Goal: Check status: Check status

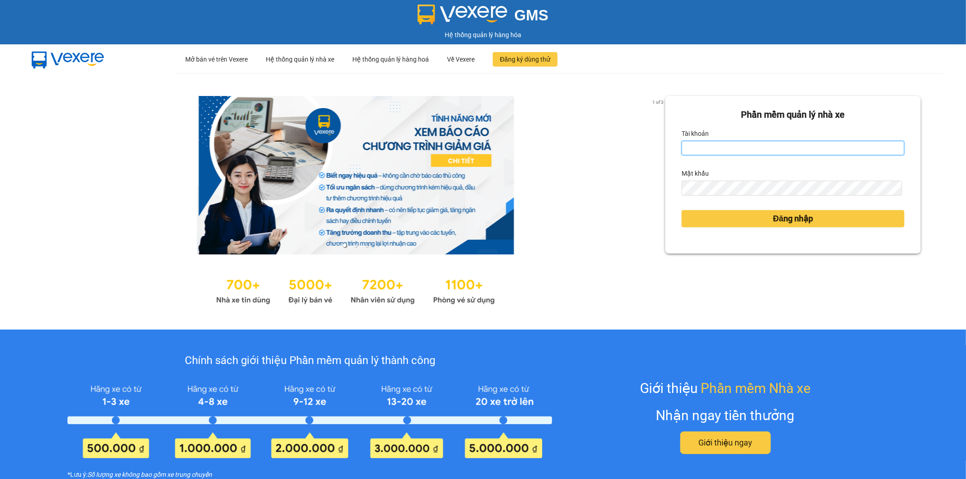
drag, startPoint x: 735, startPoint y: 148, endPoint x: 733, endPoint y: 142, distance: 6.5
click at [733, 142] on input "Tài khoản" at bounding box center [792, 148] width 223 height 14
type input "kieuoanh.tankimchi"
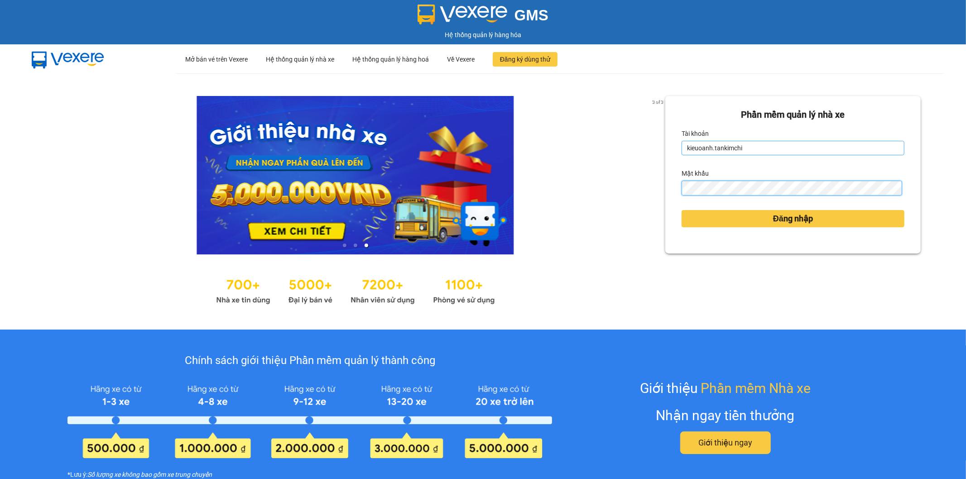
click at [681, 210] on button "Đăng nhập" at bounding box center [792, 218] width 223 height 17
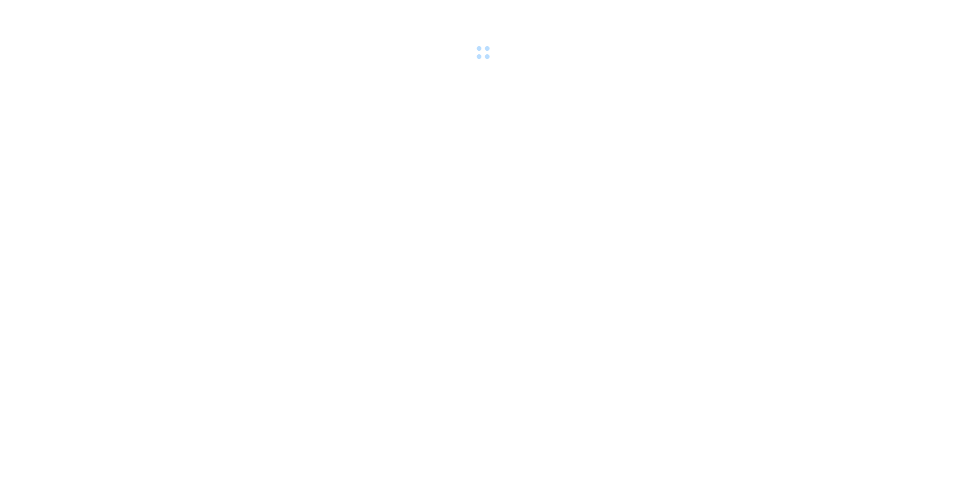
click at [739, 62] on div at bounding box center [483, 31] width 966 height 62
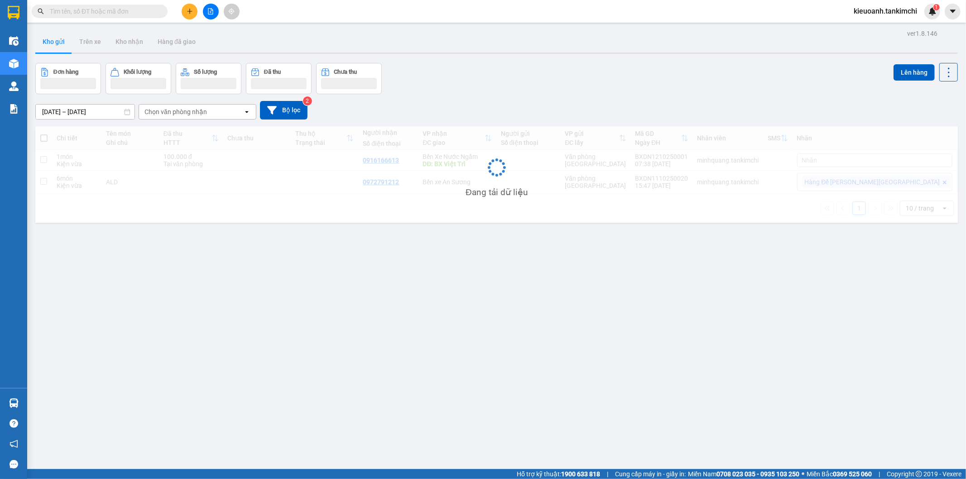
click at [143, 11] on input "text" at bounding box center [103, 11] width 107 height 10
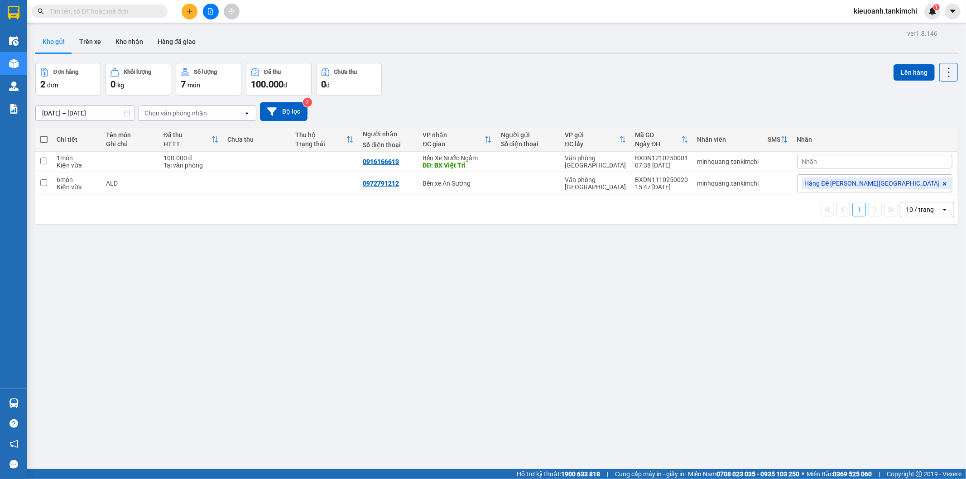
click at [143, 11] on input "text" at bounding box center [103, 11] width 107 height 10
click at [146, 13] on input "text" at bounding box center [103, 11] width 107 height 10
click at [125, 14] on input "text" at bounding box center [103, 11] width 107 height 10
click at [69, 10] on input "text" at bounding box center [103, 11] width 107 height 10
click at [133, 10] on input "text" at bounding box center [103, 11] width 107 height 10
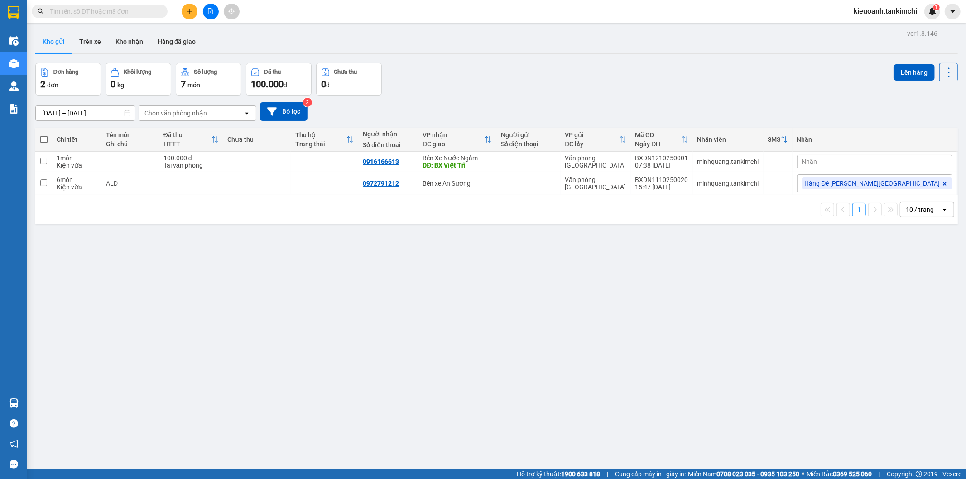
paste input "0905232003"
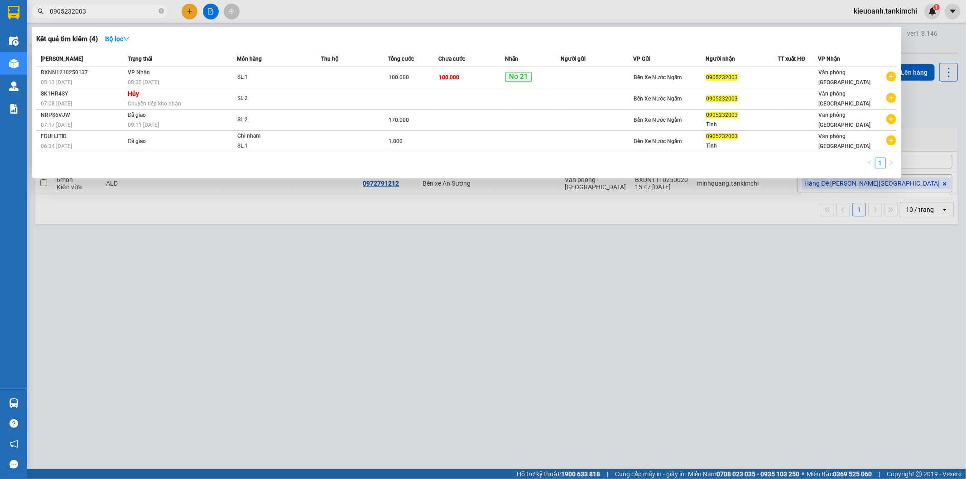
type input "0905232003"
click at [162, 8] on icon "close-circle" at bounding box center [160, 10] width 5 height 5
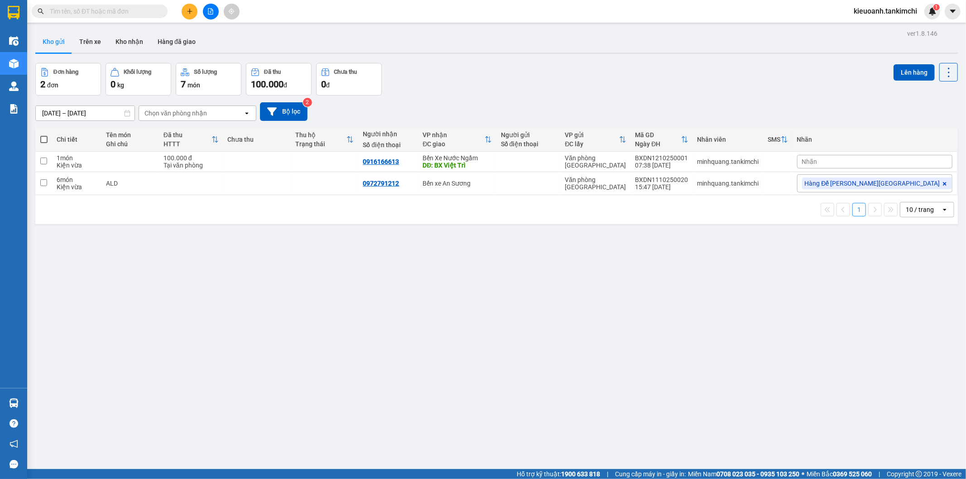
click at [139, 14] on input "text" at bounding box center [103, 11] width 107 height 10
click at [138, 8] on input "text" at bounding box center [103, 11] width 107 height 10
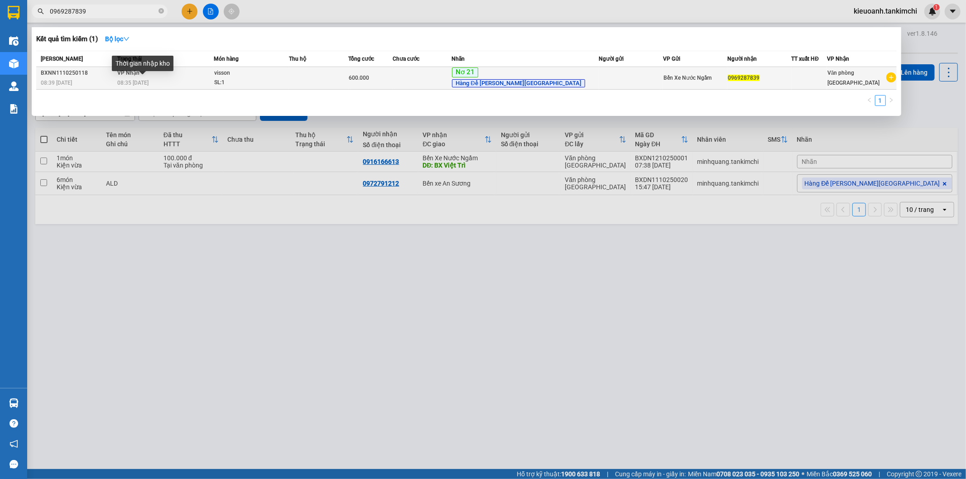
type input "0969287839"
click at [132, 83] on span "08:35 [DATE]" at bounding box center [132, 83] width 31 height 6
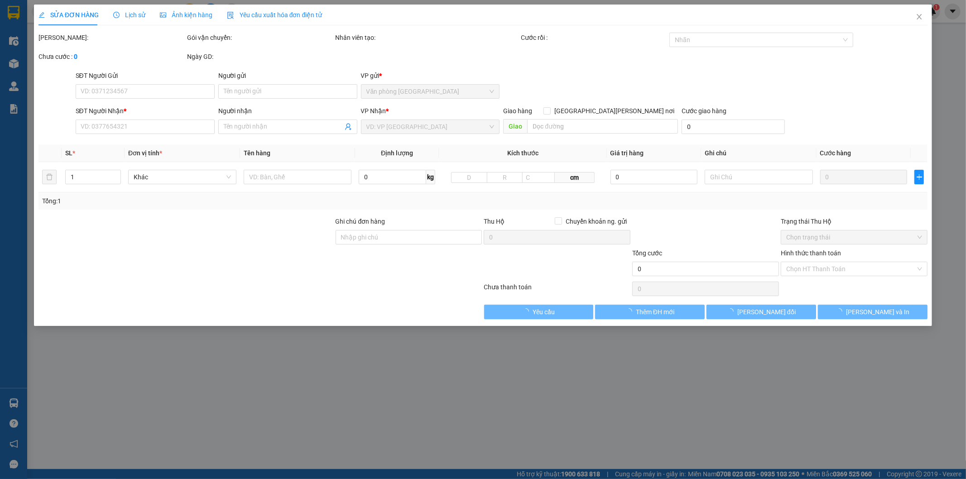
click at [133, 12] on span "Lịch sử" at bounding box center [129, 14] width 32 height 7
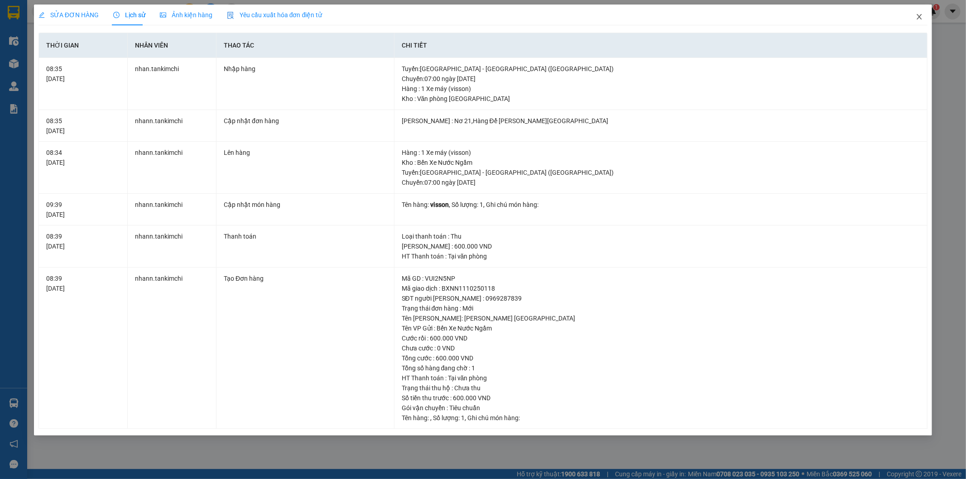
click at [913, 16] on span "Close" at bounding box center [918, 17] width 25 height 25
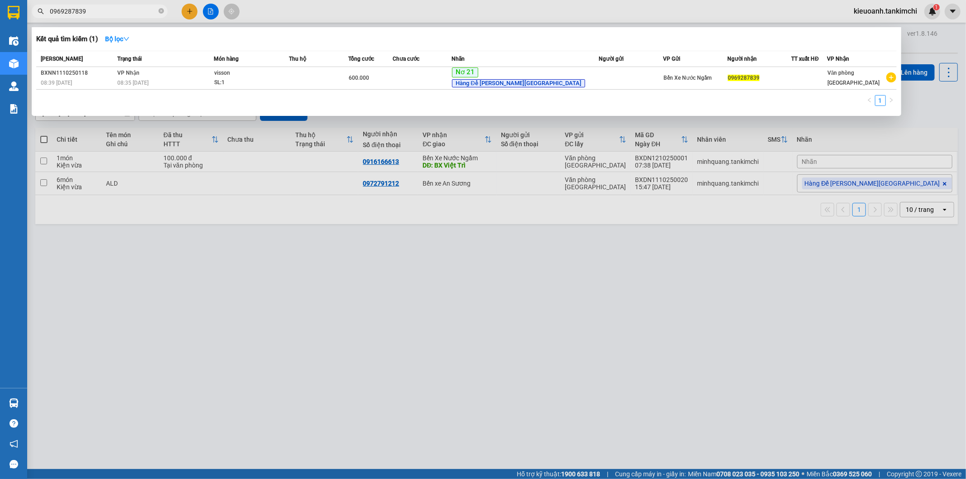
click at [91, 12] on input "0969287839" at bounding box center [103, 11] width 107 height 10
click at [214, 77] on td "[PERSON_NAME] 08:35 [DATE]" at bounding box center [164, 78] width 99 height 23
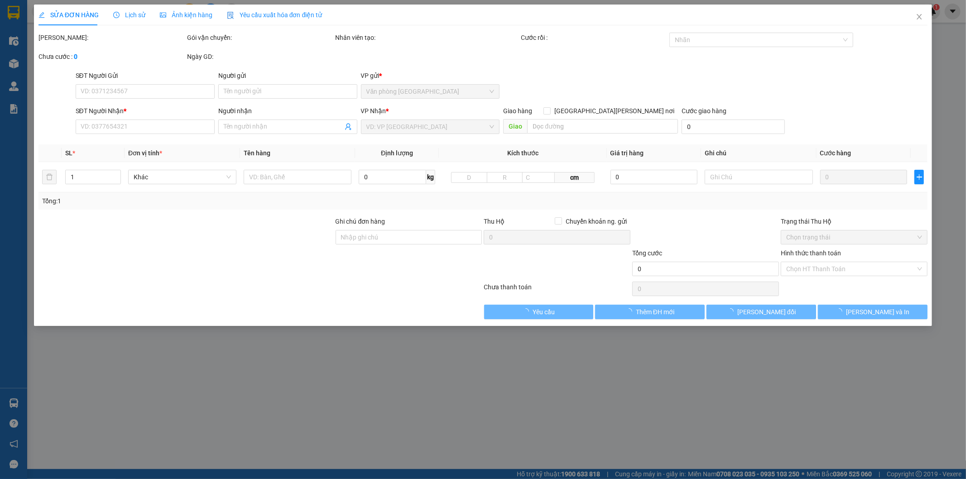
click at [139, 14] on span "Lịch sử" at bounding box center [129, 14] width 32 height 7
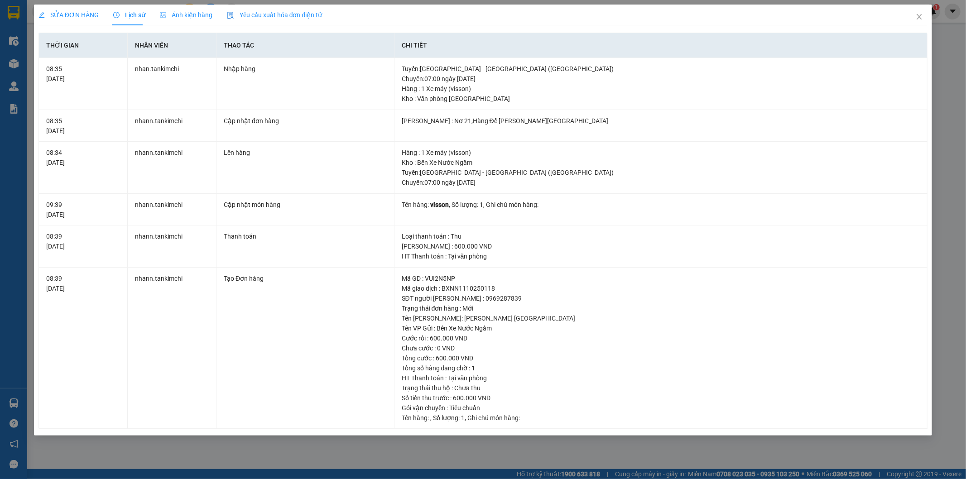
click at [948, 150] on div "SỬA ĐƠN HÀNG Lịch sử [PERSON_NAME] hàng Yêu cầu xuất [PERSON_NAME] điện tử Tota…" at bounding box center [483, 239] width 966 height 479
click at [919, 14] on icon "close" at bounding box center [918, 16] width 7 height 7
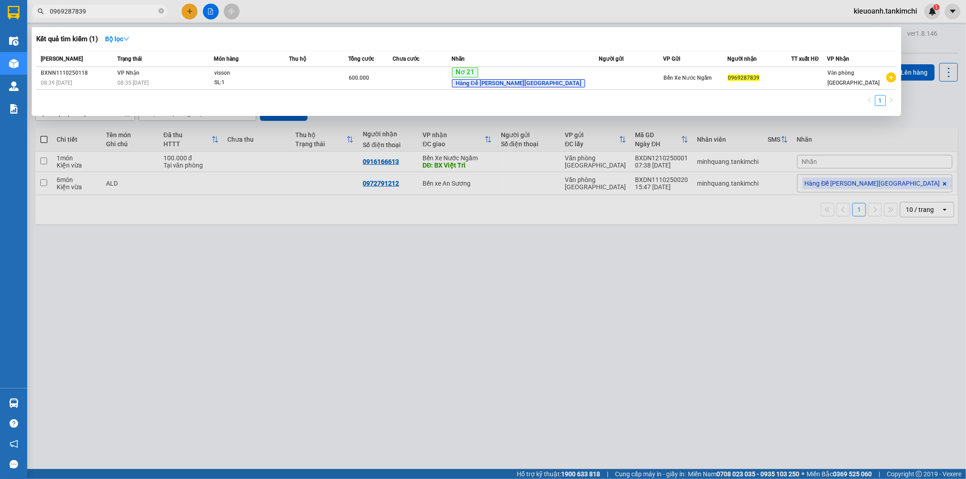
click at [103, 10] on input "0969287839" at bounding box center [103, 11] width 107 height 10
click at [214, 75] on td "[PERSON_NAME] 08:35 [DATE]" at bounding box center [164, 78] width 99 height 23
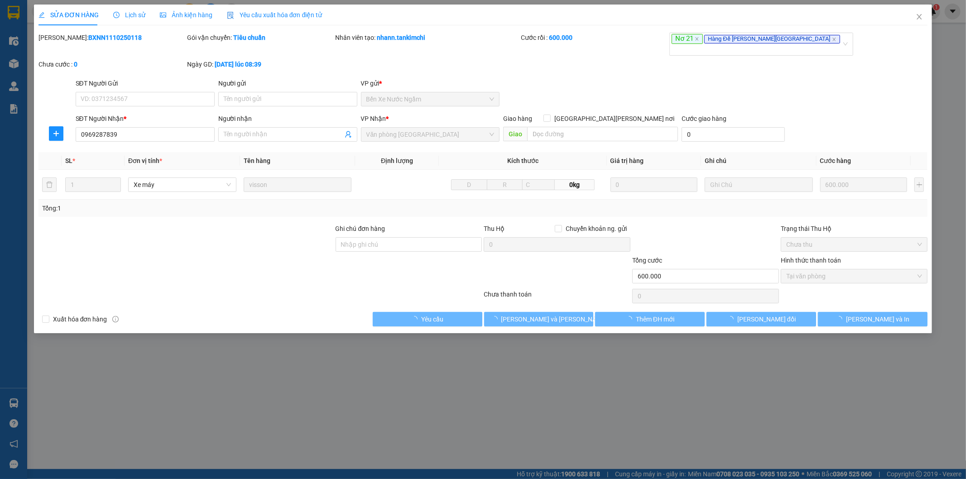
click at [136, 5] on div "Lịch sử" at bounding box center [129, 15] width 32 height 21
click at [134, 13] on span "Lịch sử" at bounding box center [129, 14] width 32 height 7
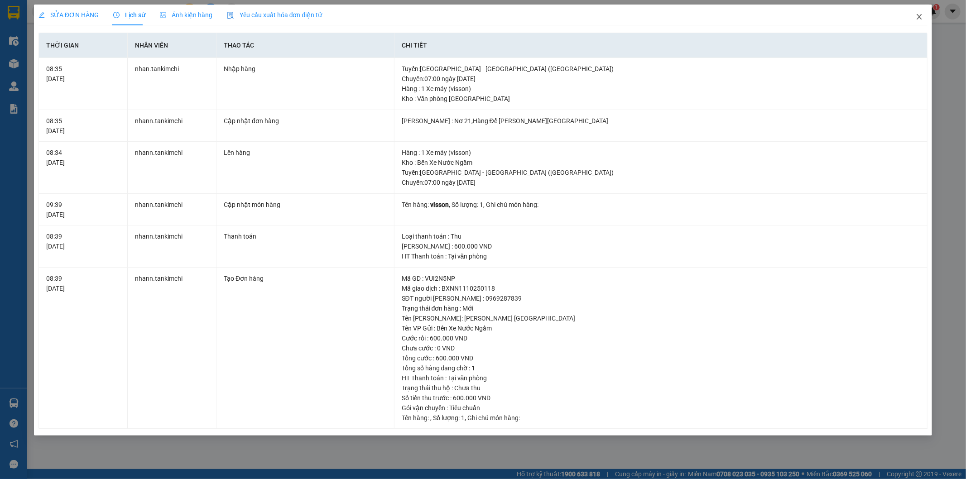
click at [923, 14] on span "Close" at bounding box center [918, 17] width 25 height 25
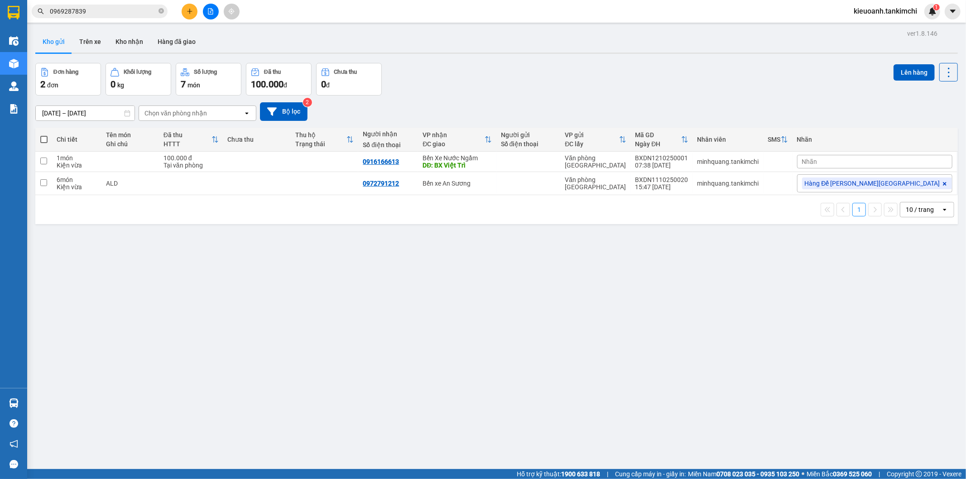
click at [111, 8] on input "0969287839" at bounding box center [103, 11] width 107 height 10
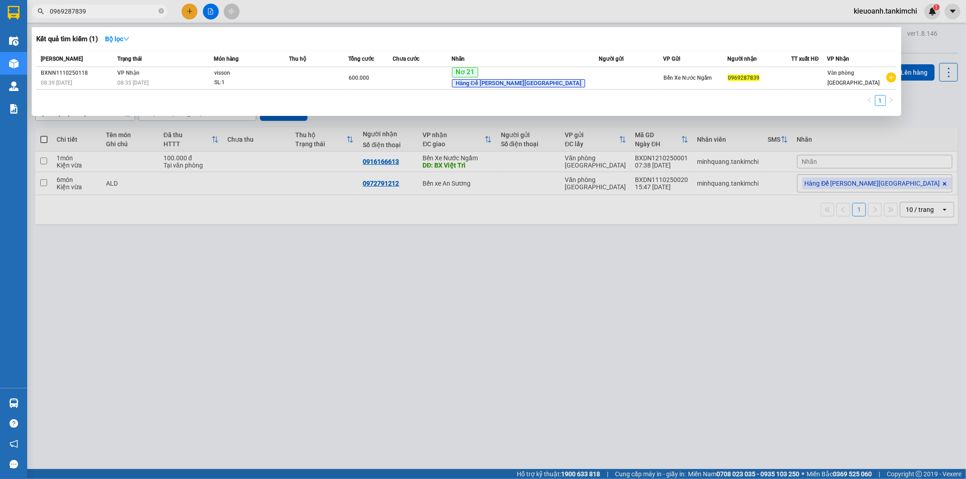
click at [256, 304] on div at bounding box center [483, 239] width 966 height 479
click at [162, 13] on icon "close-circle" at bounding box center [160, 10] width 5 height 5
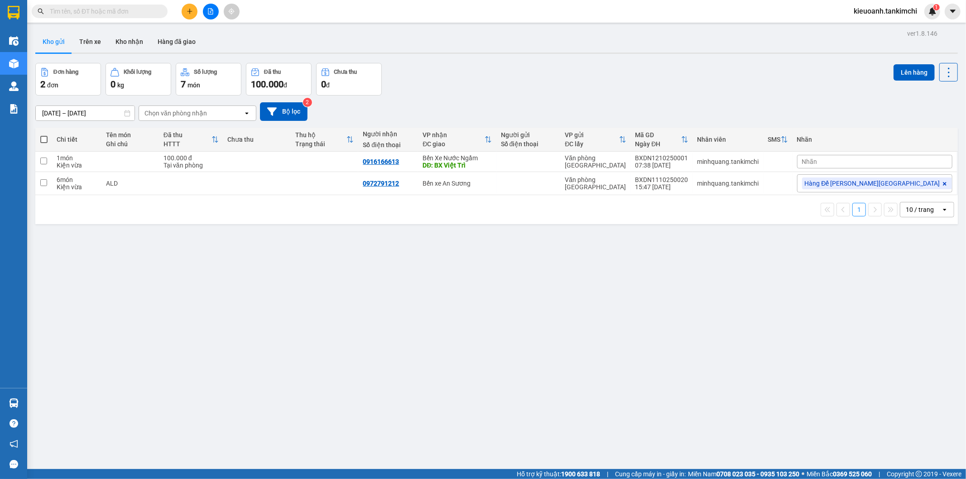
click at [147, 10] on input "text" at bounding box center [103, 11] width 107 height 10
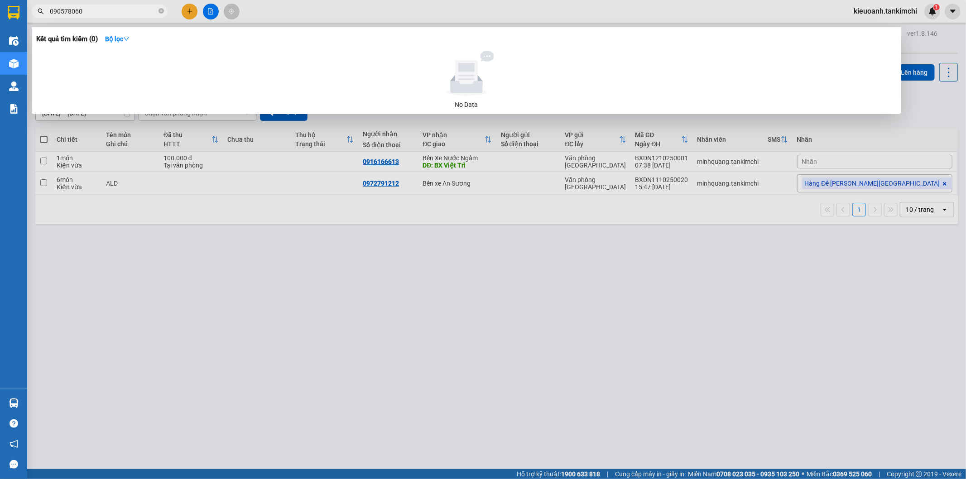
type input "0905780609"
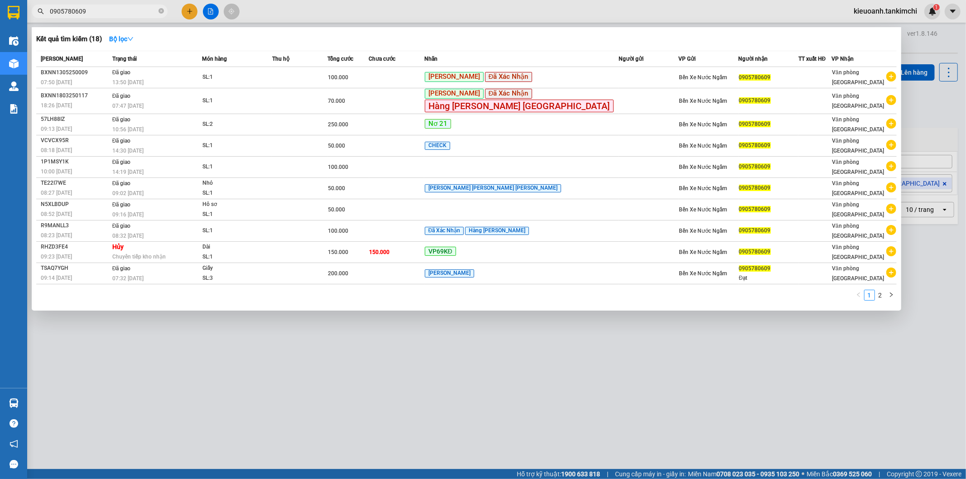
click at [132, 15] on input "0905780609" at bounding box center [103, 11] width 107 height 10
click at [161, 12] on icon "close-circle" at bounding box center [160, 10] width 5 height 5
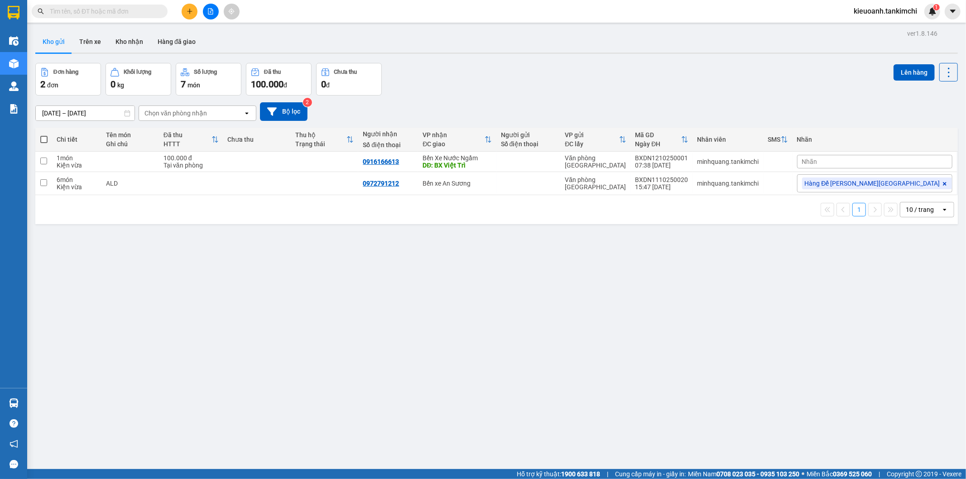
click at [143, 14] on input "text" at bounding box center [103, 11] width 107 height 10
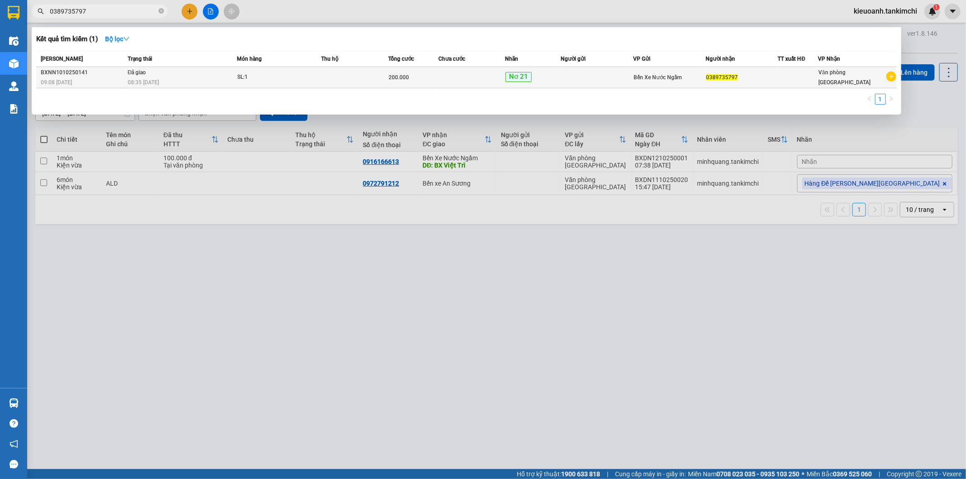
type input "0389735797"
click at [111, 83] on div "09:08 [DATE]" at bounding box center [83, 82] width 84 height 10
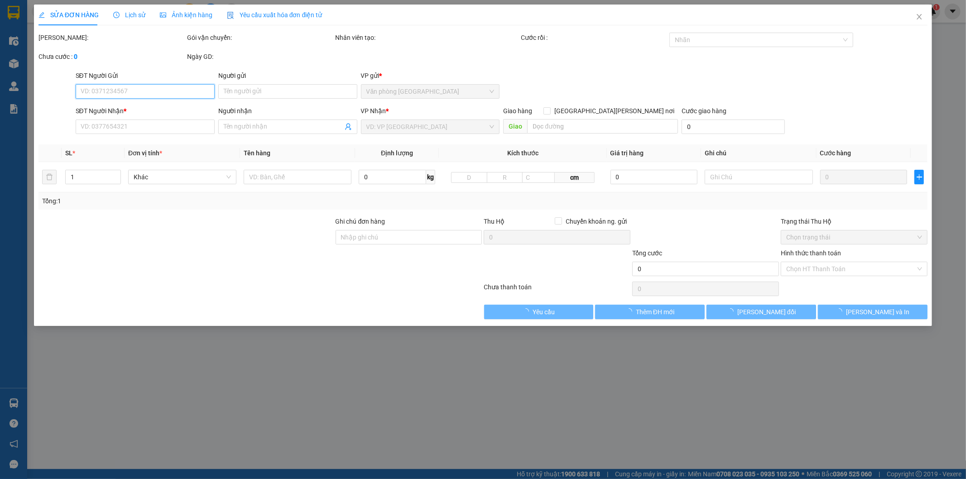
type input "0389735797"
type input "200.000"
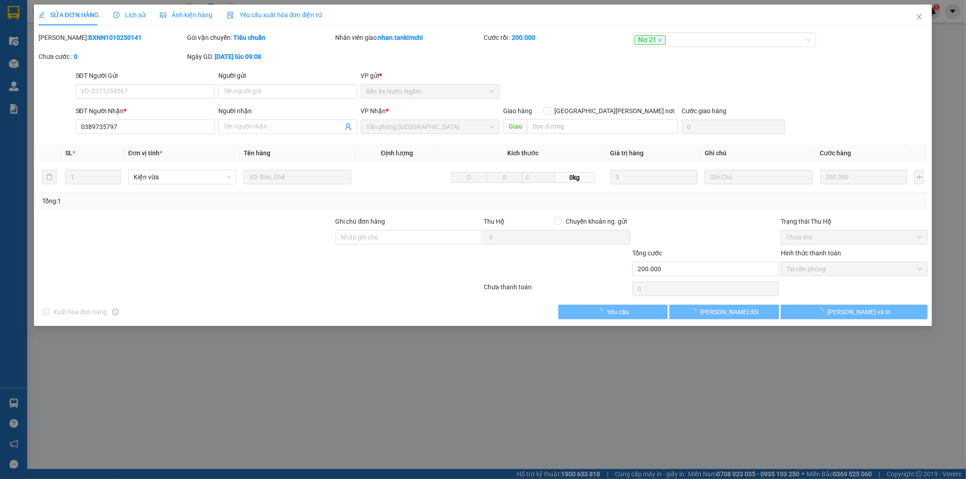
click at [138, 12] on span "Lịch sử" at bounding box center [129, 14] width 32 height 7
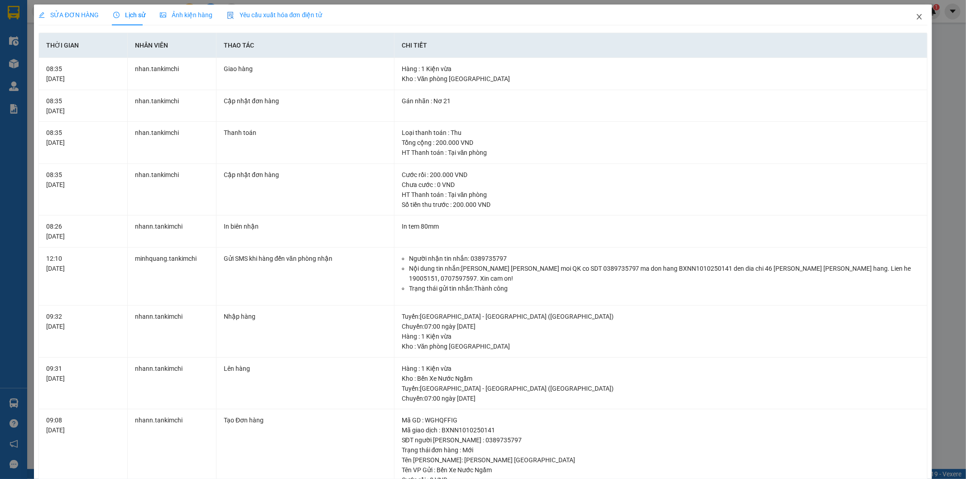
click at [916, 14] on span "Close" at bounding box center [918, 17] width 25 height 25
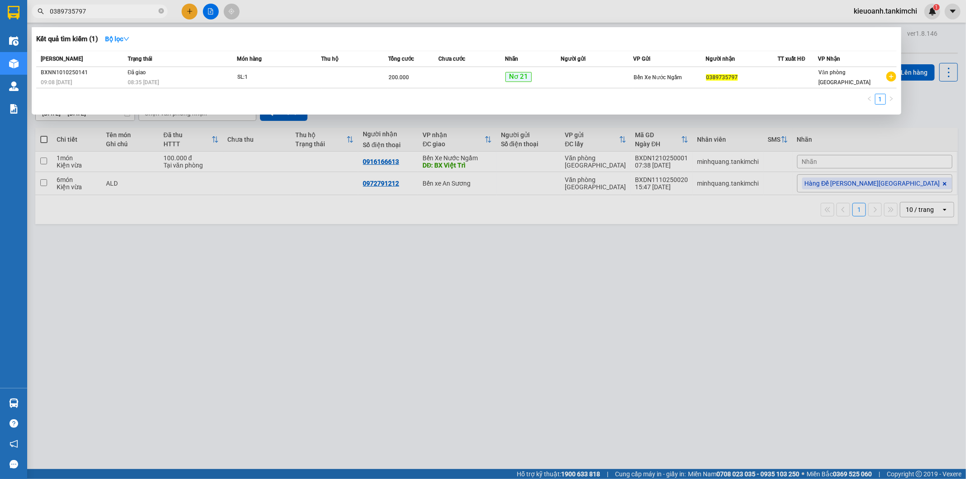
click at [87, 6] on input "0389735797" at bounding box center [103, 11] width 107 height 10
click at [265, 272] on div at bounding box center [483, 239] width 966 height 479
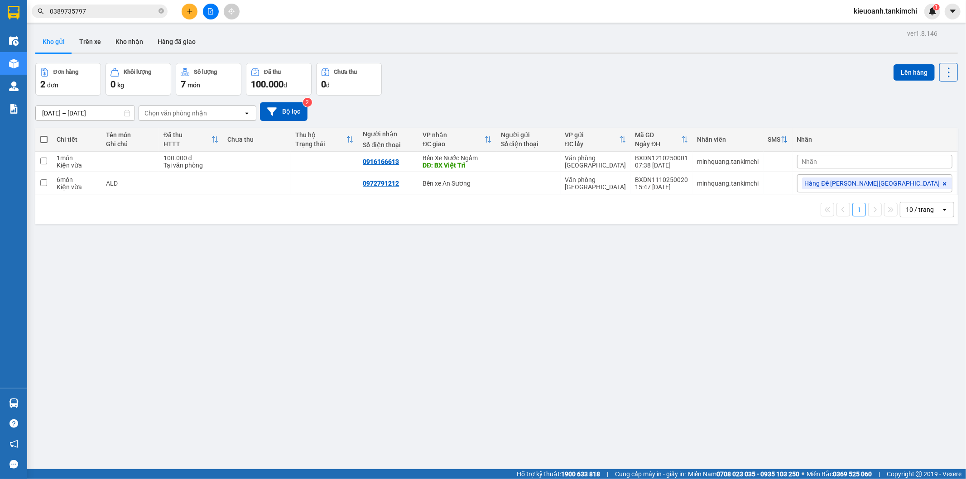
click at [162, 10] on icon "close-circle" at bounding box center [160, 10] width 5 height 5
click at [153, 14] on input "text" at bounding box center [103, 11] width 107 height 10
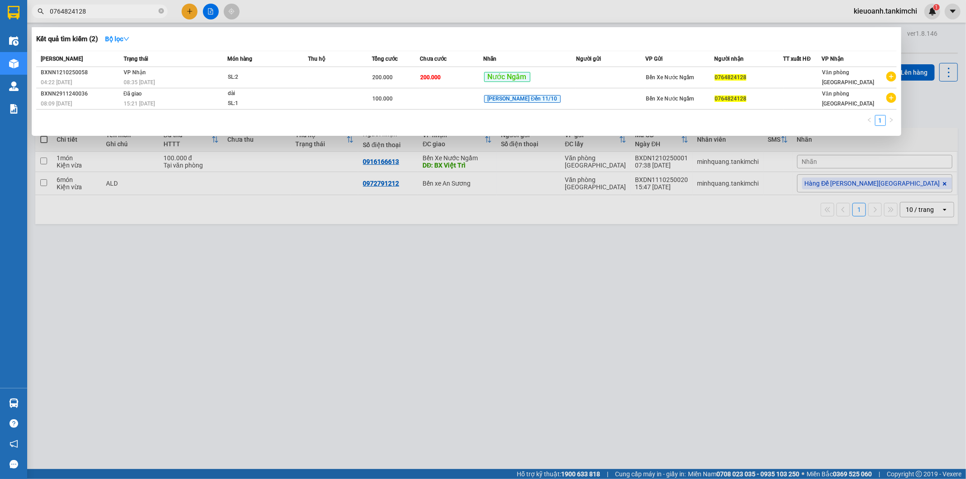
type input "0764824128"
click at [158, 10] on icon "close-circle" at bounding box center [160, 10] width 5 height 5
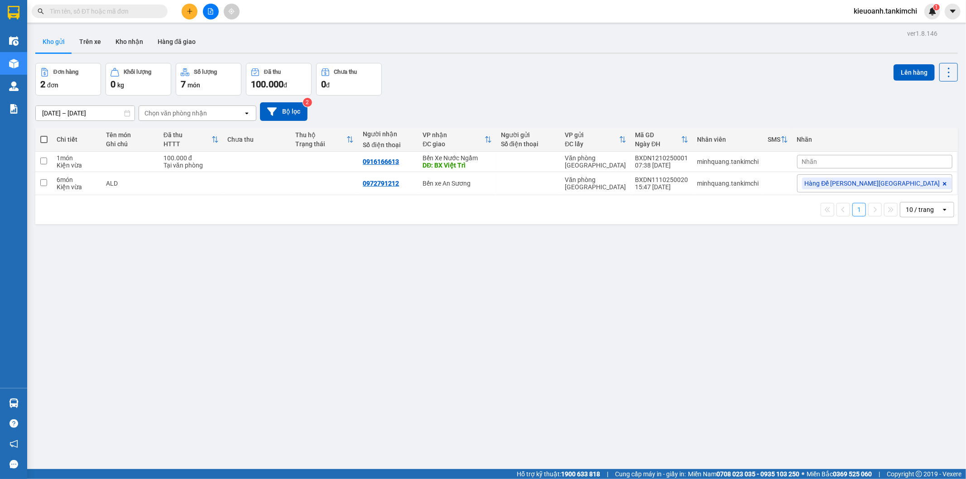
click at [146, 10] on input "text" at bounding box center [103, 11] width 107 height 10
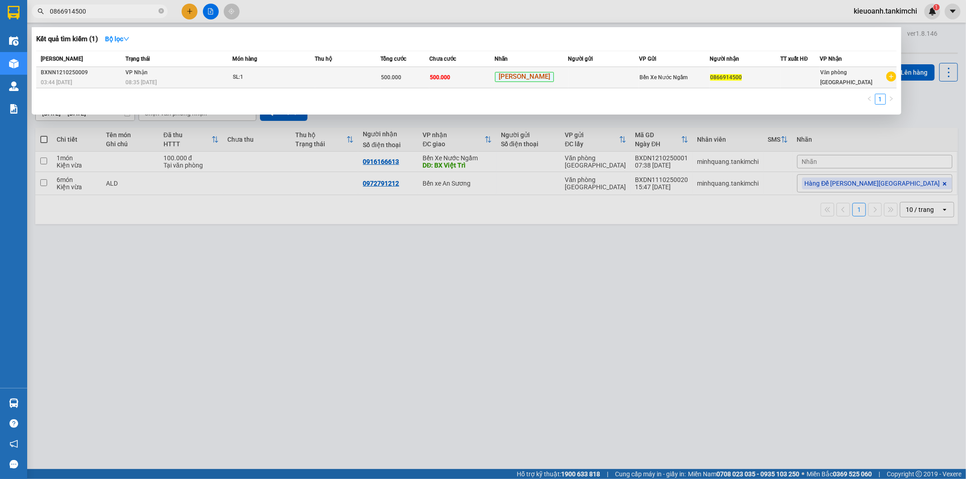
type input "0866914500"
click at [173, 86] on div "08:35 [DATE]" at bounding box center [178, 82] width 106 height 10
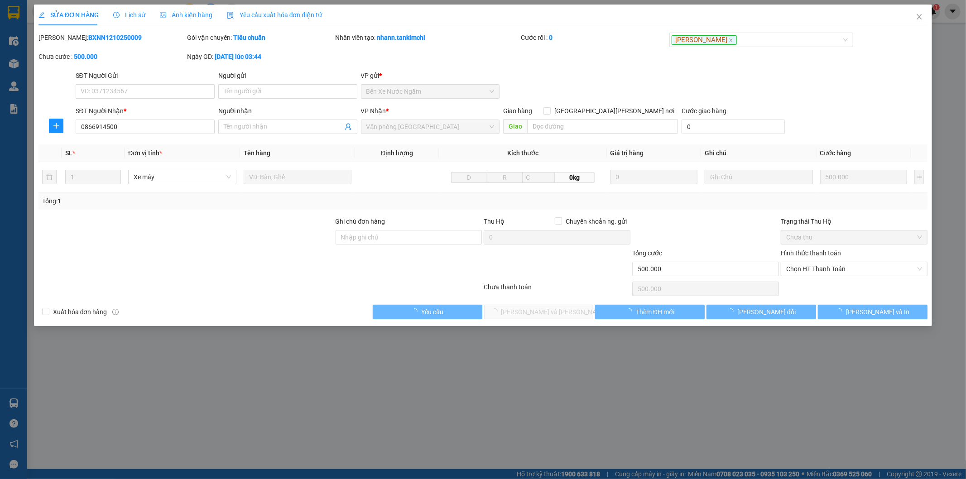
click at [132, 14] on span "Lịch sử" at bounding box center [129, 14] width 32 height 7
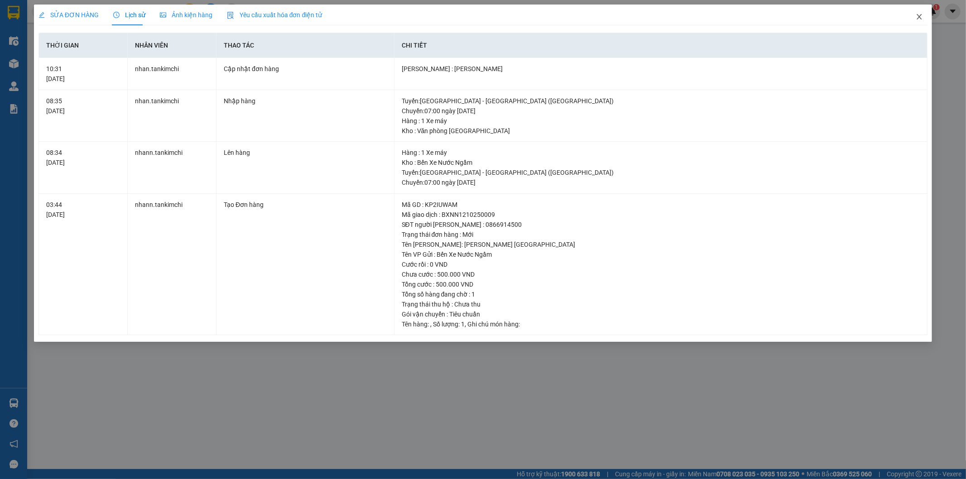
click at [915, 19] on span "Close" at bounding box center [918, 17] width 25 height 25
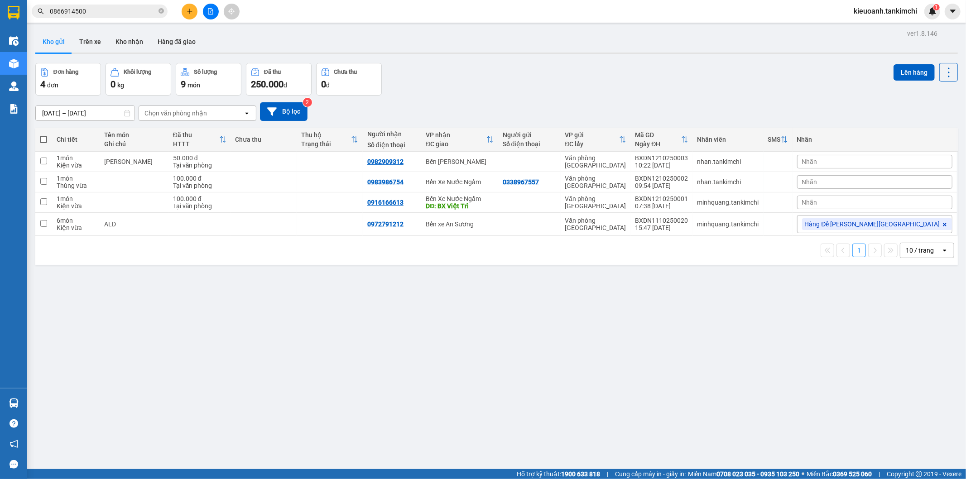
click at [122, 8] on input "0866914500" at bounding box center [103, 11] width 107 height 10
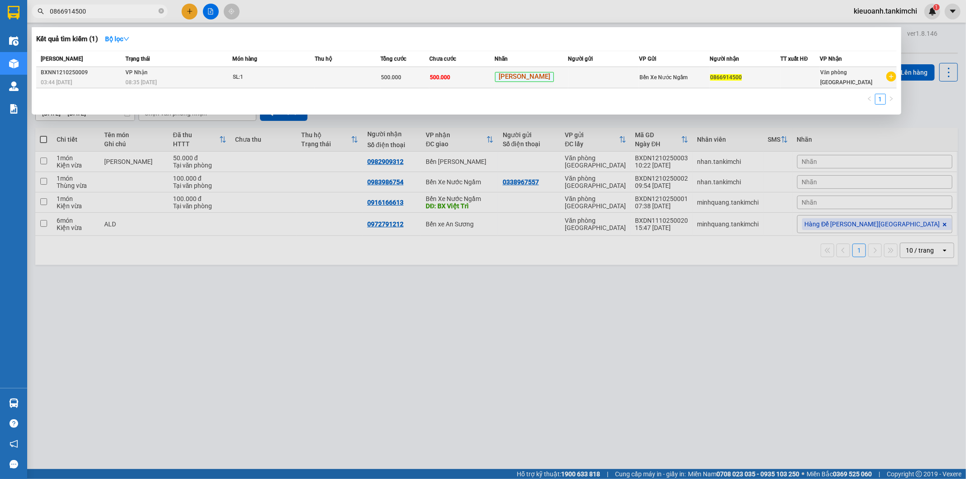
click at [239, 71] on td "SL: 1" at bounding box center [273, 77] width 83 height 21
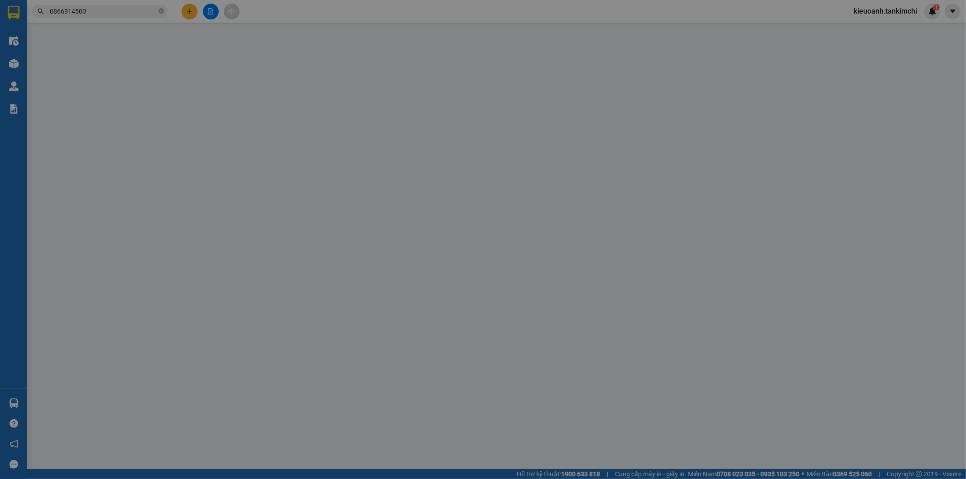
type input "0866914500"
type input "500.000"
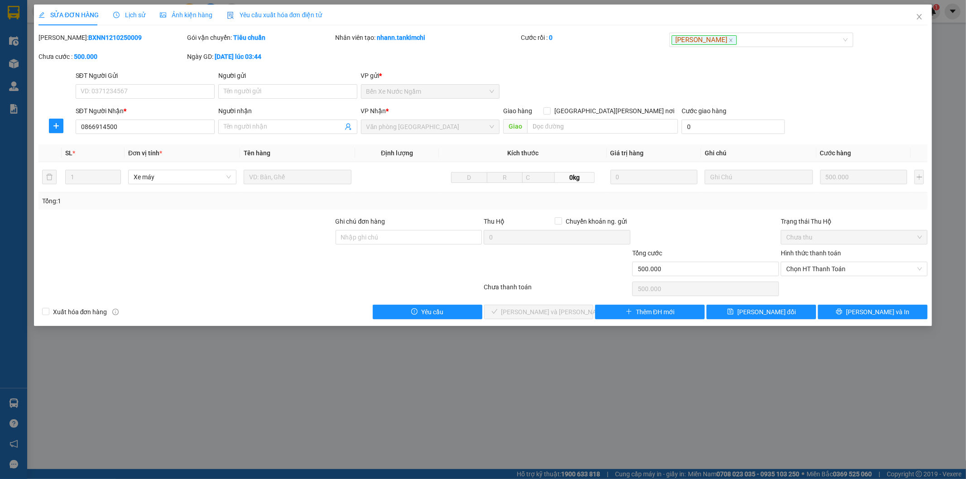
click at [138, 14] on span "Lịch sử" at bounding box center [129, 14] width 32 height 7
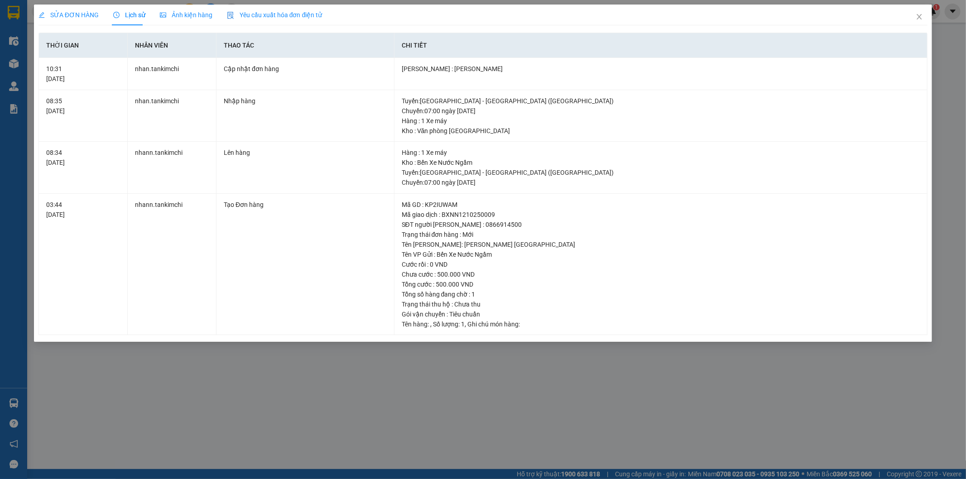
click at [401, 399] on div "SỬA ĐƠN HÀNG Lịch sử [PERSON_NAME] hàng Yêu cầu xuất [PERSON_NAME] điện tử Tota…" at bounding box center [483, 239] width 966 height 479
click at [918, 11] on span "Close" at bounding box center [918, 17] width 25 height 25
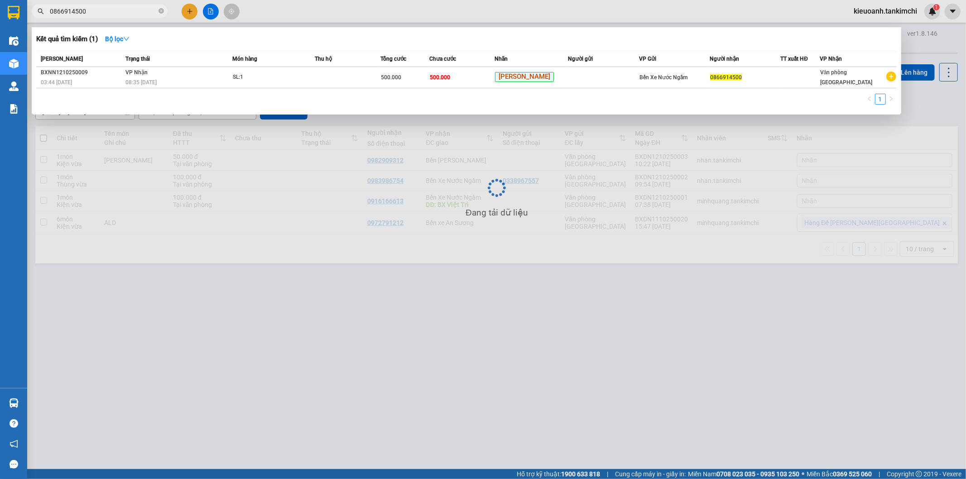
click at [107, 11] on input "0866914500" at bounding box center [103, 11] width 107 height 10
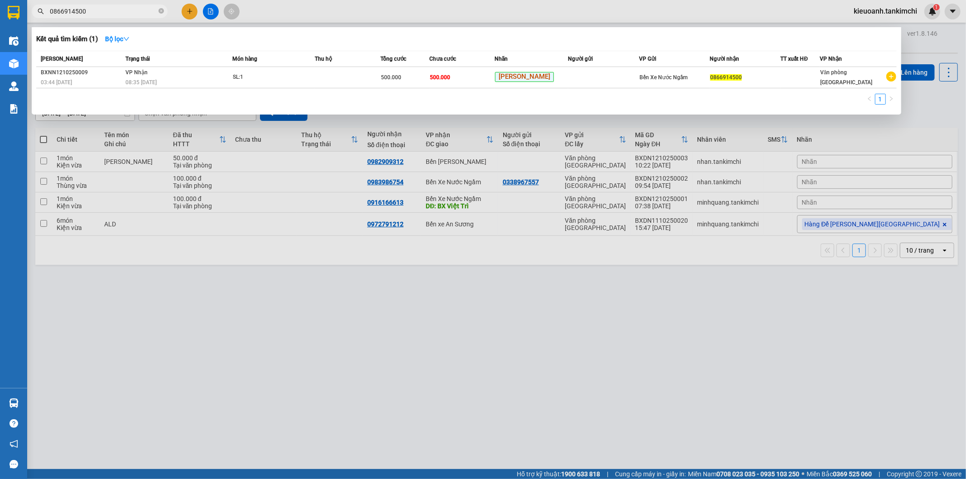
click at [127, 15] on input "0866914500" at bounding box center [103, 11] width 107 height 10
click at [109, 13] on input "0866914500" at bounding box center [103, 11] width 107 height 10
click at [106, 15] on input "0866914500" at bounding box center [103, 11] width 107 height 10
click at [123, 7] on input "0866914500" at bounding box center [103, 11] width 107 height 10
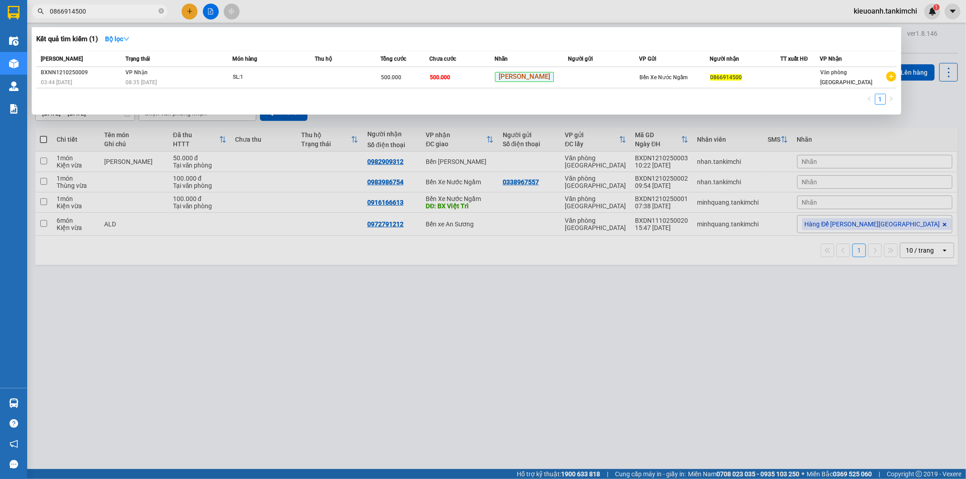
click at [123, 7] on input "0866914500" at bounding box center [103, 11] width 107 height 10
click at [126, 8] on input "0866914500" at bounding box center [103, 11] width 107 height 10
click at [115, 6] on input "0866914500" at bounding box center [103, 11] width 107 height 10
click at [297, 85] on td "SL: 1" at bounding box center [273, 77] width 83 height 21
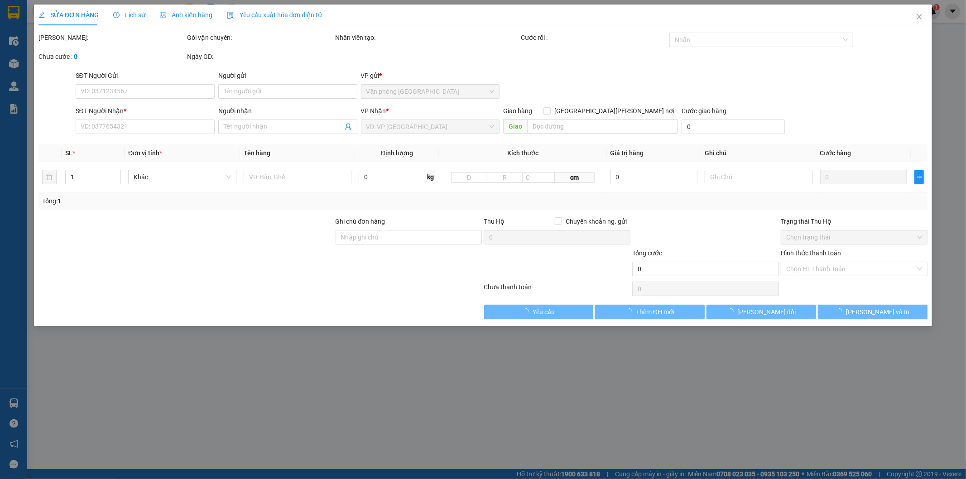
click at [138, 22] on div "Lịch sử" at bounding box center [129, 15] width 32 height 21
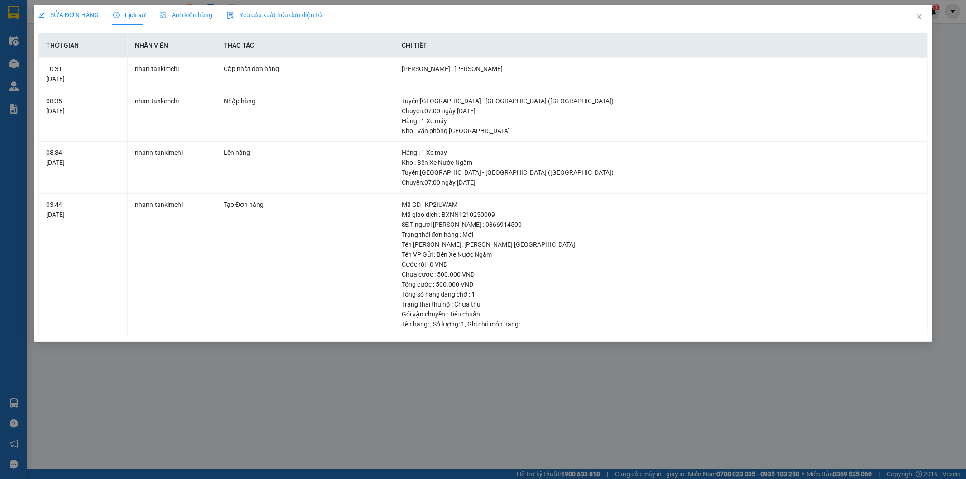
click at [368, 430] on div "SỬA ĐƠN HÀNG Lịch sử [PERSON_NAME] hàng Yêu cầu xuất [PERSON_NAME] điện tử Tota…" at bounding box center [483, 239] width 966 height 479
click at [925, 17] on span "Close" at bounding box center [918, 17] width 25 height 25
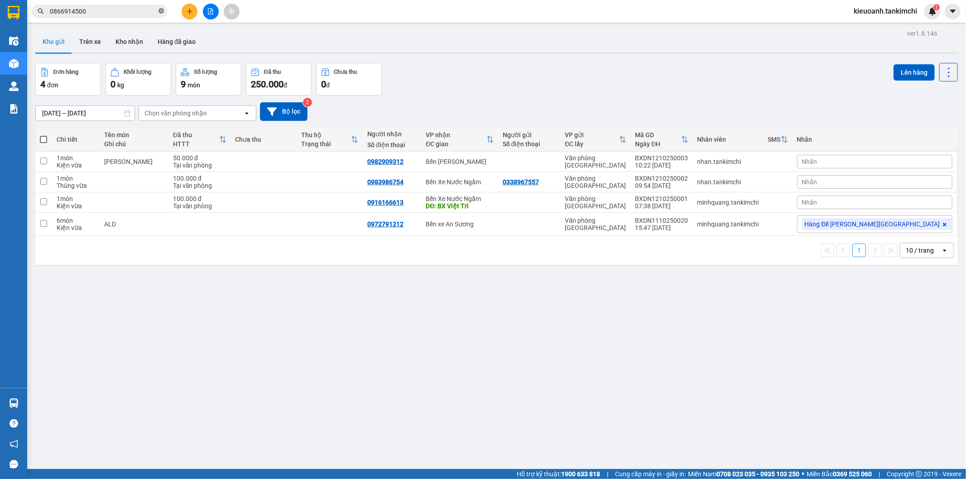
click at [161, 11] on icon "close-circle" at bounding box center [160, 10] width 5 height 5
click at [131, 11] on input "text" at bounding box center [103, 11] width 107 height 10
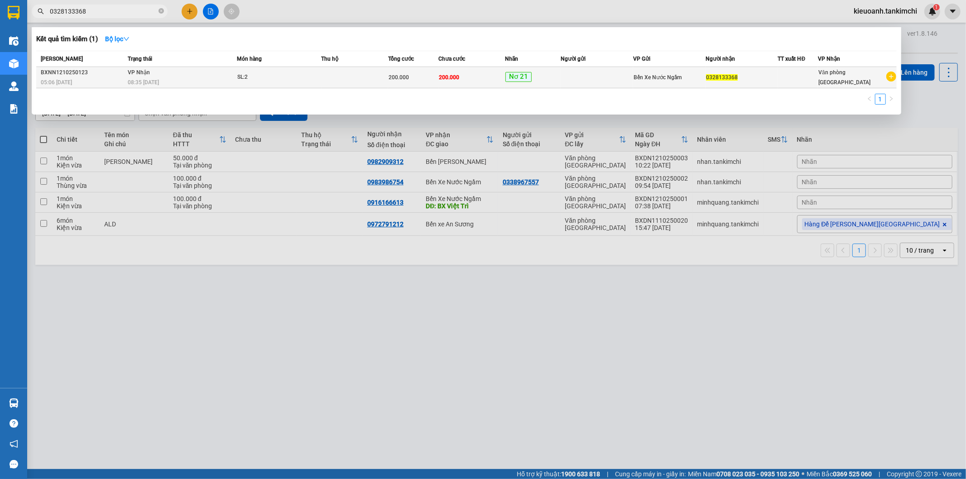
type input "0328133368"
click at [169, 75] on td "[PERSON_NAME] 08:35 [DATE]" at bounding box center [180, 77] width 111 height 21
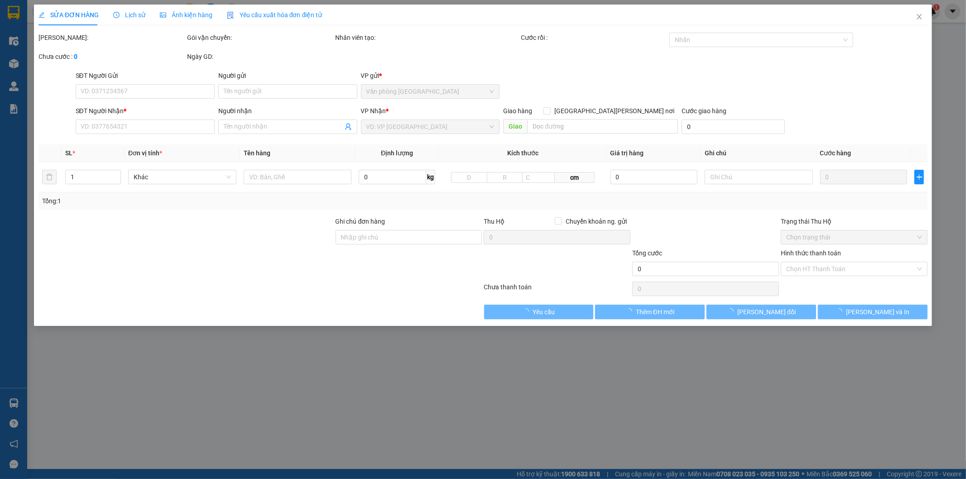
click at [134, 20] on div "Lịch sử" at bounding box center [129, 15] width 32 height 21
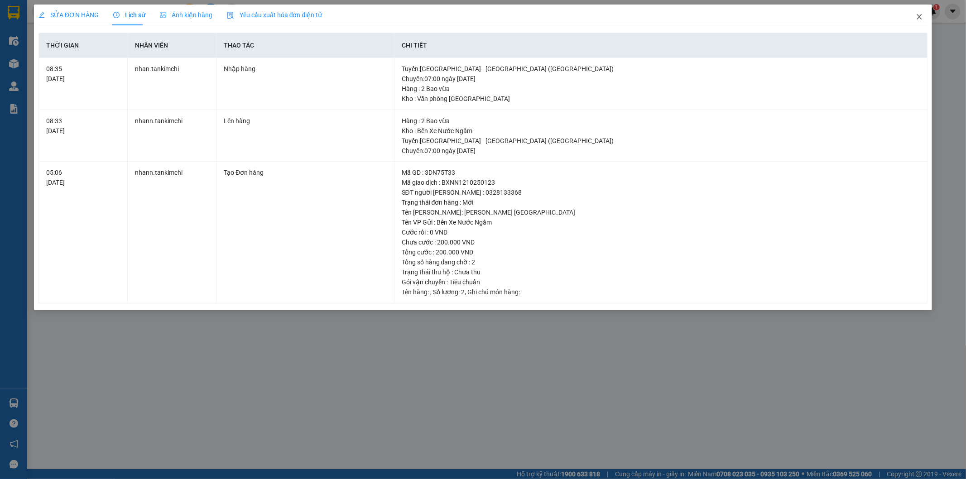
click at [914, 21] on span "Close" at bounding box center [918, 17] width 25 height 25
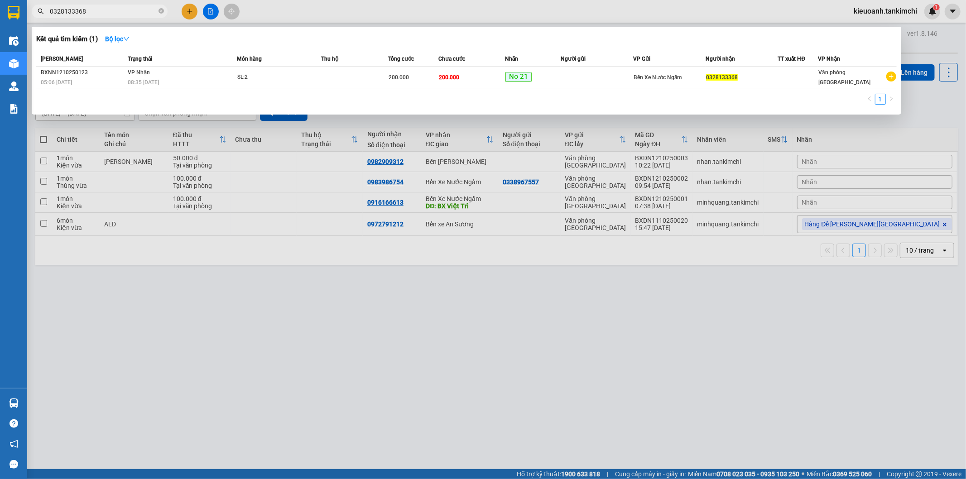
click at [137, 7] on input "0328133368" at bounding box center [103, 11] width 107 height 10
click at [128, 11] on input "0328133368" at bounding box center [103, 11] width 107 height 10
click at [160, 14] on span at bounding box center [160, 11] width 5 height 9
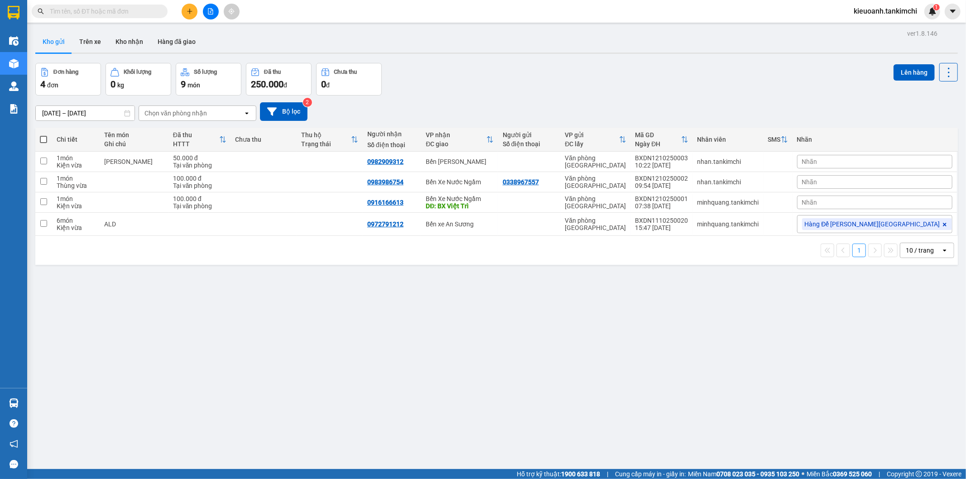
click at [141, 15] on input "text" at bounding box center [103, 11] width 107 height 10
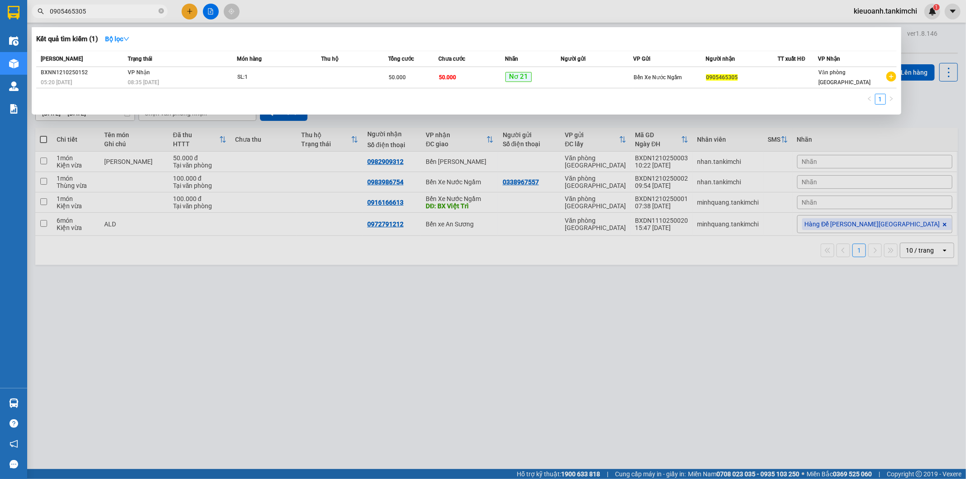
type input "0905465305"
